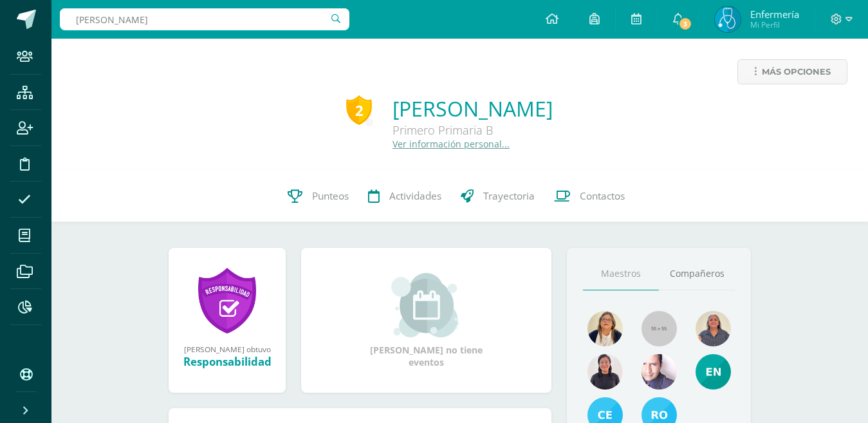
type input "[PERSON_NAME]"
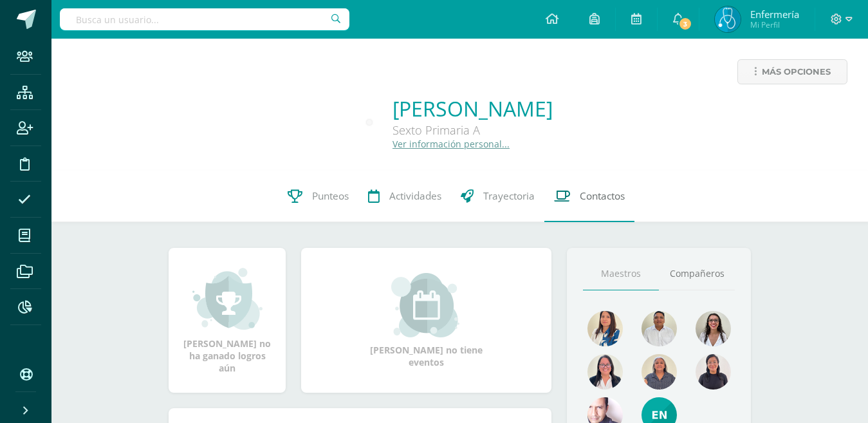
click at [589, 201] on span "Contactos" at bounding box center [602, 196] width 45 height 14
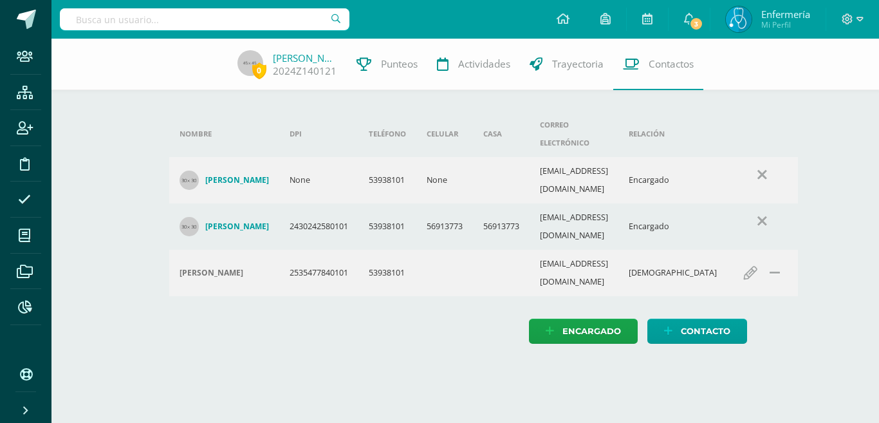
click at [458, 325] on html "Staff Estructura Inscripción Disciplina Asistencia Mis cursos Archivos Reportes…" at bounding box center [439, 184] width 879 height 369
click at [197, 18] on input "text" at bounding box center [205, 19] width 290 height 22
type input "A"
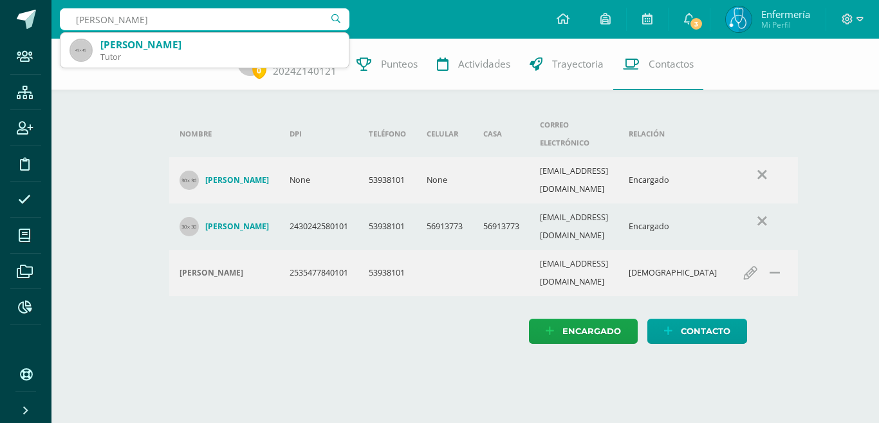
type input "Diaz Lopez"
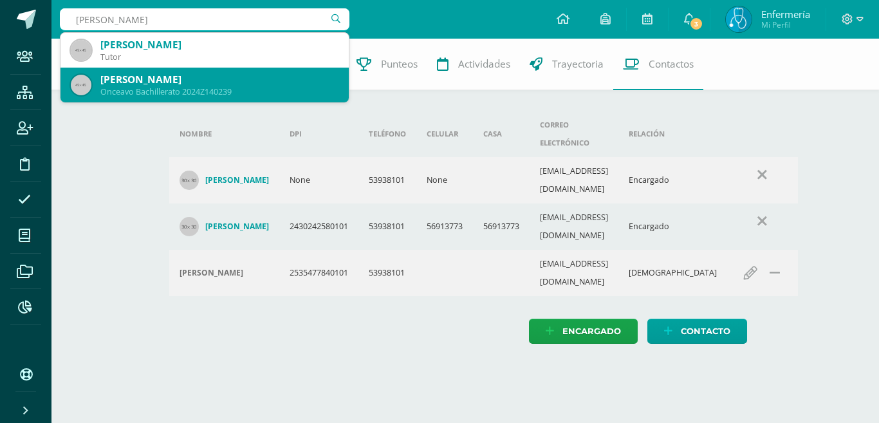
click at [185, 76] on div "Juan Andres Diaz López" at bounding box center [219, 80] width 238 height 14
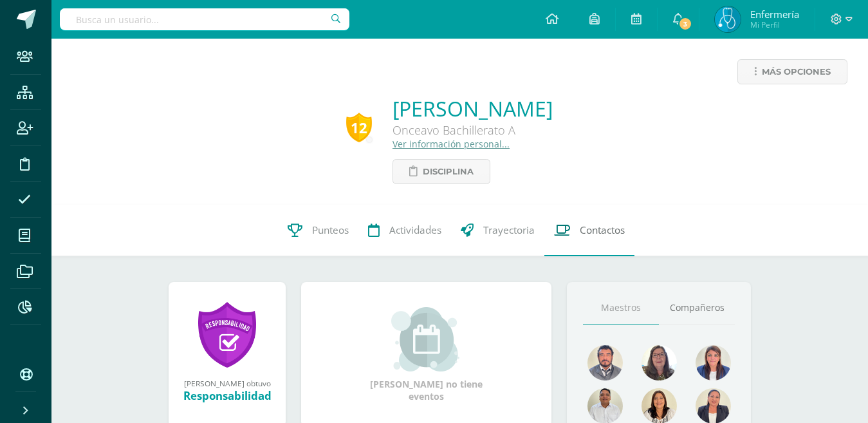
click at [583, 234] on span "Contactos" at bounding box center [602, 230] width 45 height 14
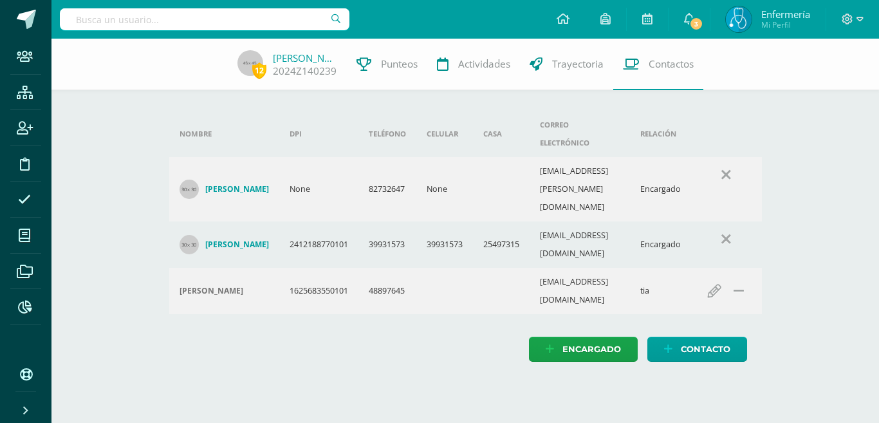
click at [425, 355] on html "Staff Estructura Inscripción Disciplina Asistencia Mis cursos Archivos Reportes…" at bounding box center [439, 193] width 879 height 387
click at [296, 53] on link "[PERSON_NAME]" at bounding box center [305, 57] width 64 height 13
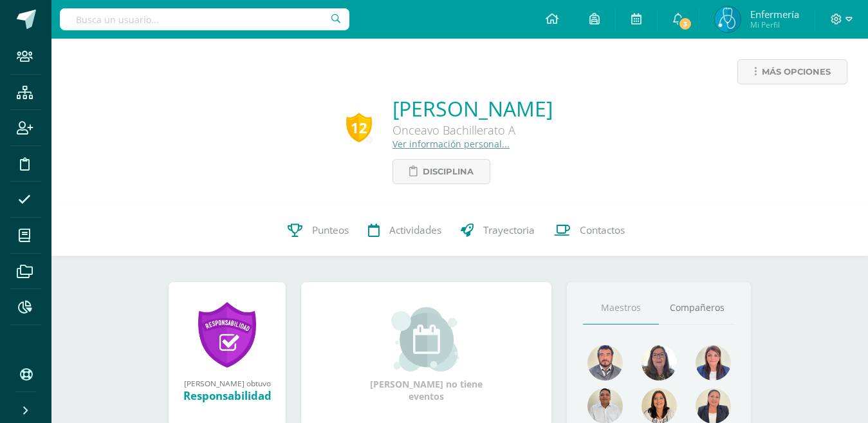
click at [124, 21] on input "text" at bounding box center [205, 19] width 290 height 22
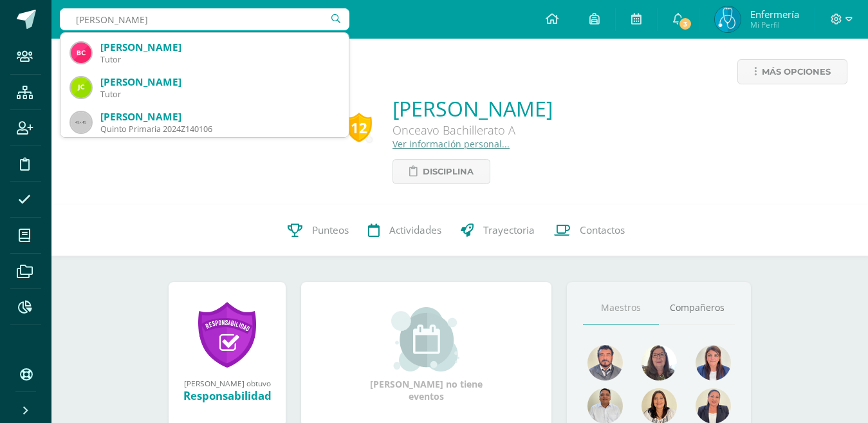
scroll to position [172, 0]
click at [89, 21] on input "avi villatoro" at bounding box center [205, 19] width 290 height 22
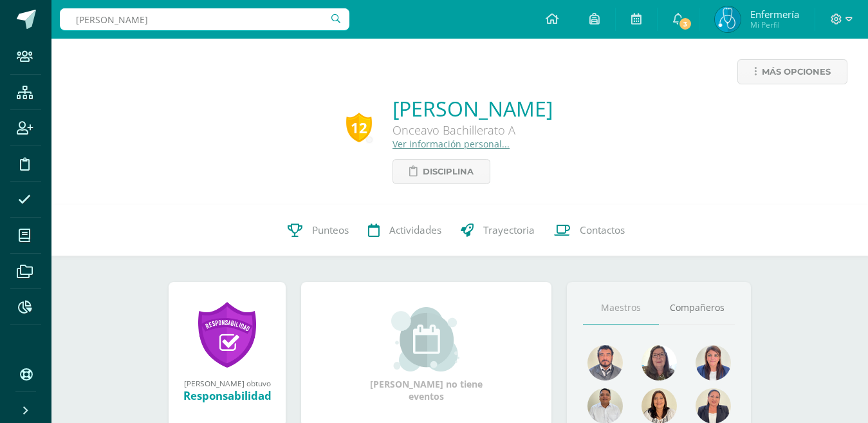
click at [144, 28] on input "aby villatoro" at bounding box center [205, 19] width 290 height 22
click at [86, 21] on input "aby villatoro" at bounding box center [205, 19] width 290 height 22
type input "abby villatoro"
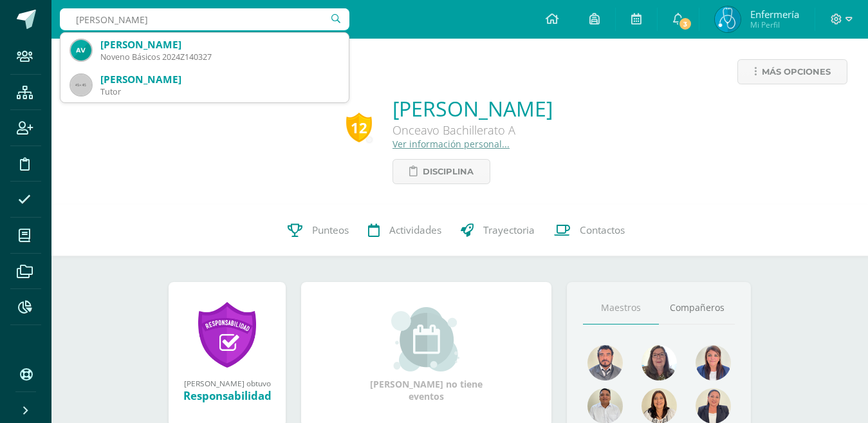
scroll to position [0, 0]
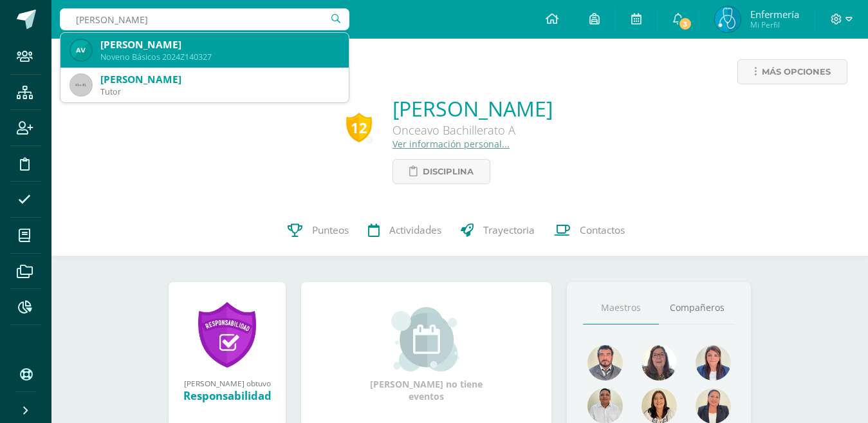
click at [167, 46] on div "[PERSON_NAME]" at bounding box center [219, 45] width 238 height 14
